Goal: Use online tool/utility: Utilize a website feature to perform a specific function

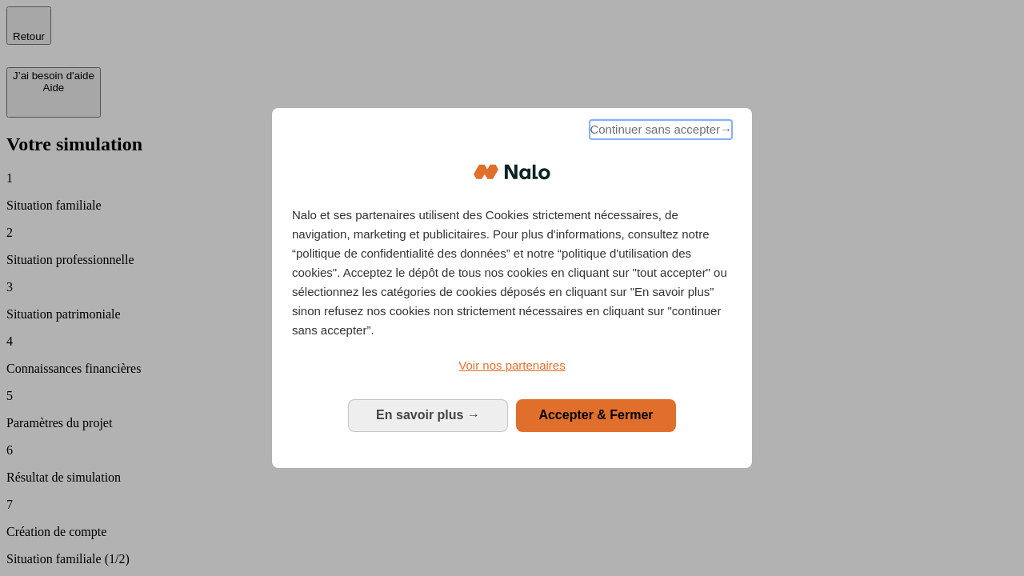
click at [659, 132] on span "Continuer sans accepter →" at bounding box center [661, 129] width 142 height 19
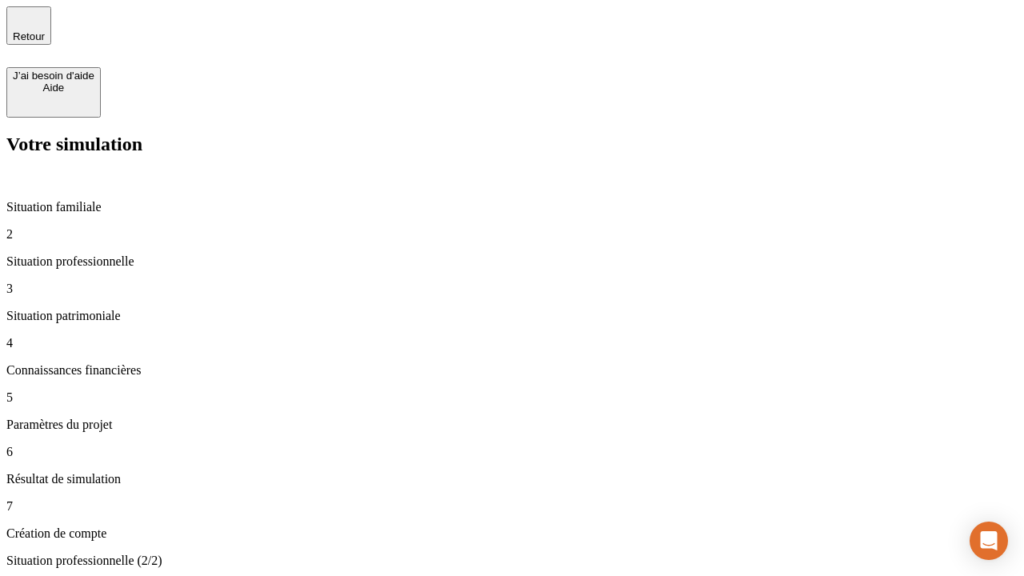
type input "30 000"
type input "1 000"
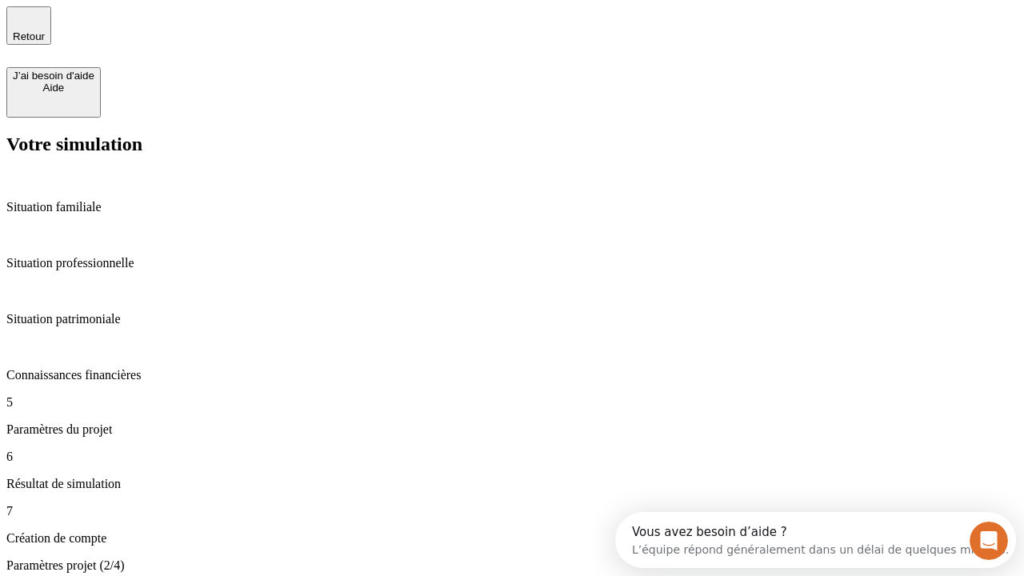
type input "65"
type input "5 000"
type input "640"
